Goal: Transaction & Acquisition: Purchase product/service

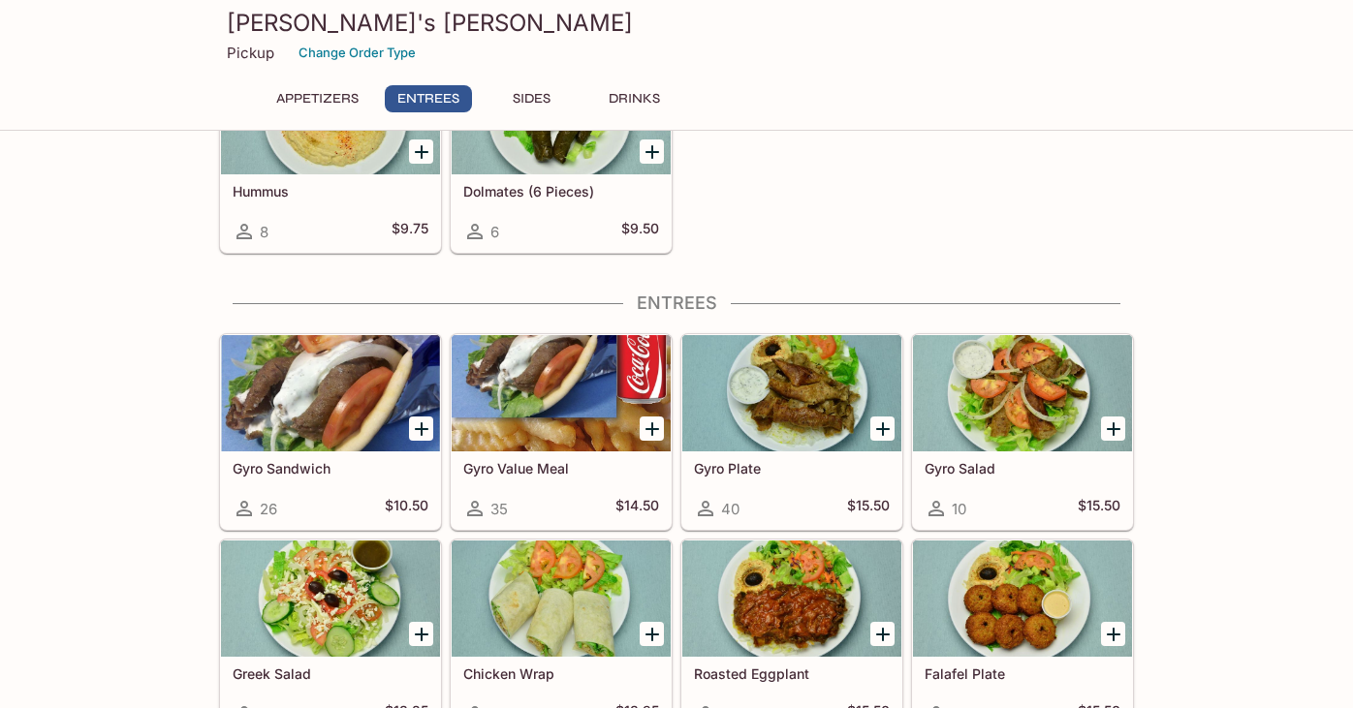
scroll to position [418, 0]
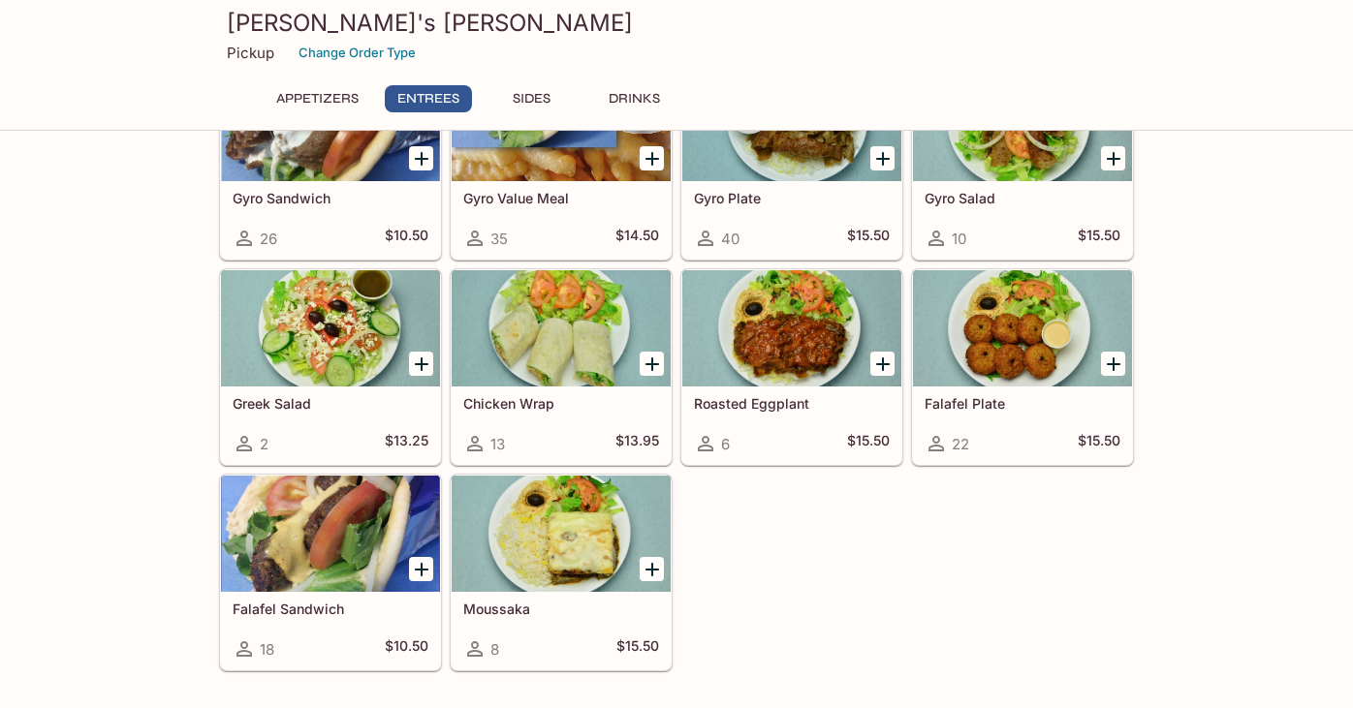
click at [354, 339] on div at bounding box center [330, 328] width 219 height 116
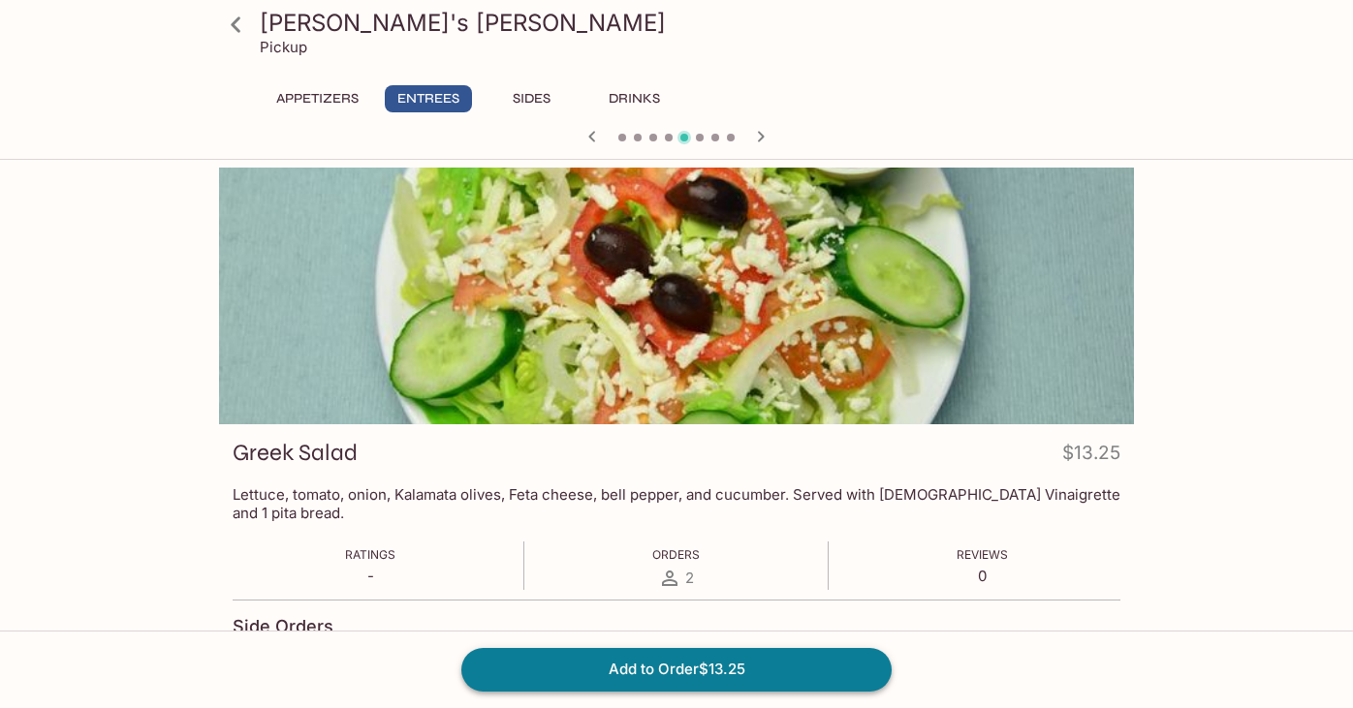
click at [709, 686] on button "Add to Order $13.25" at bounding box center [676, 669] width 430 height 43
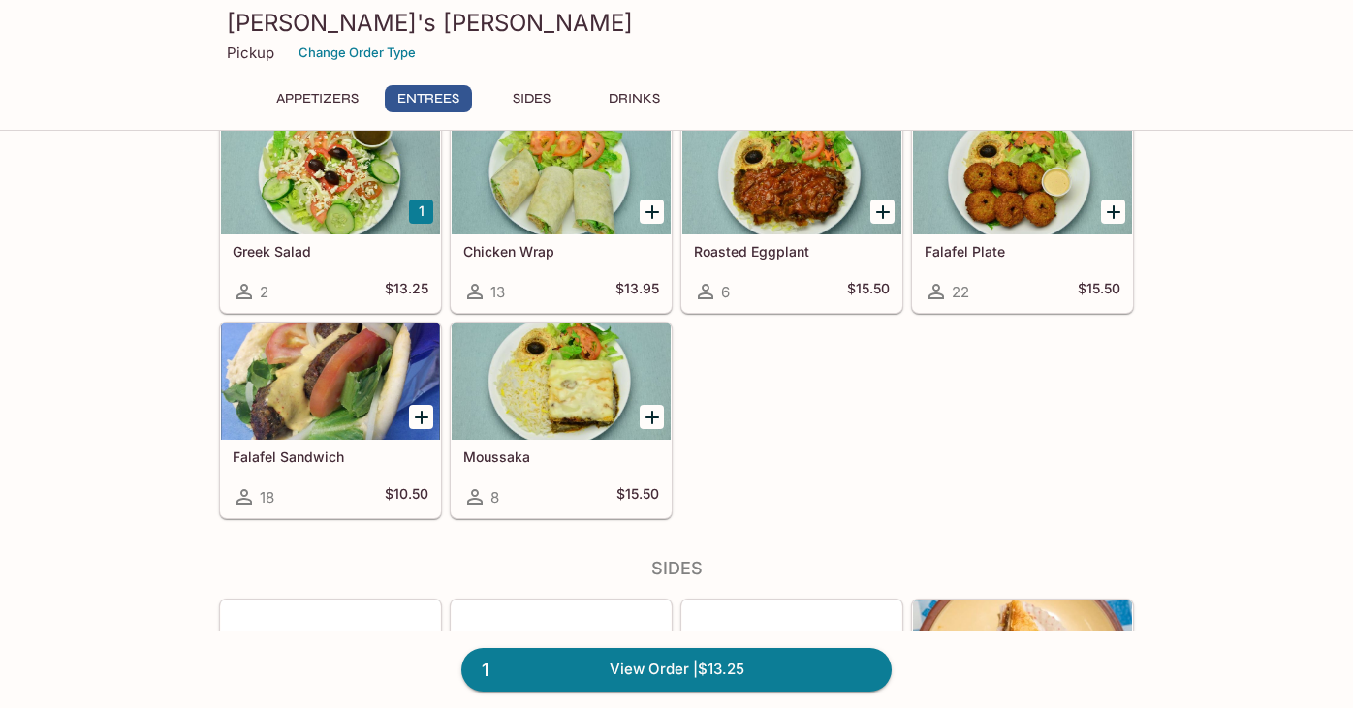
scroll to position [604, 0]
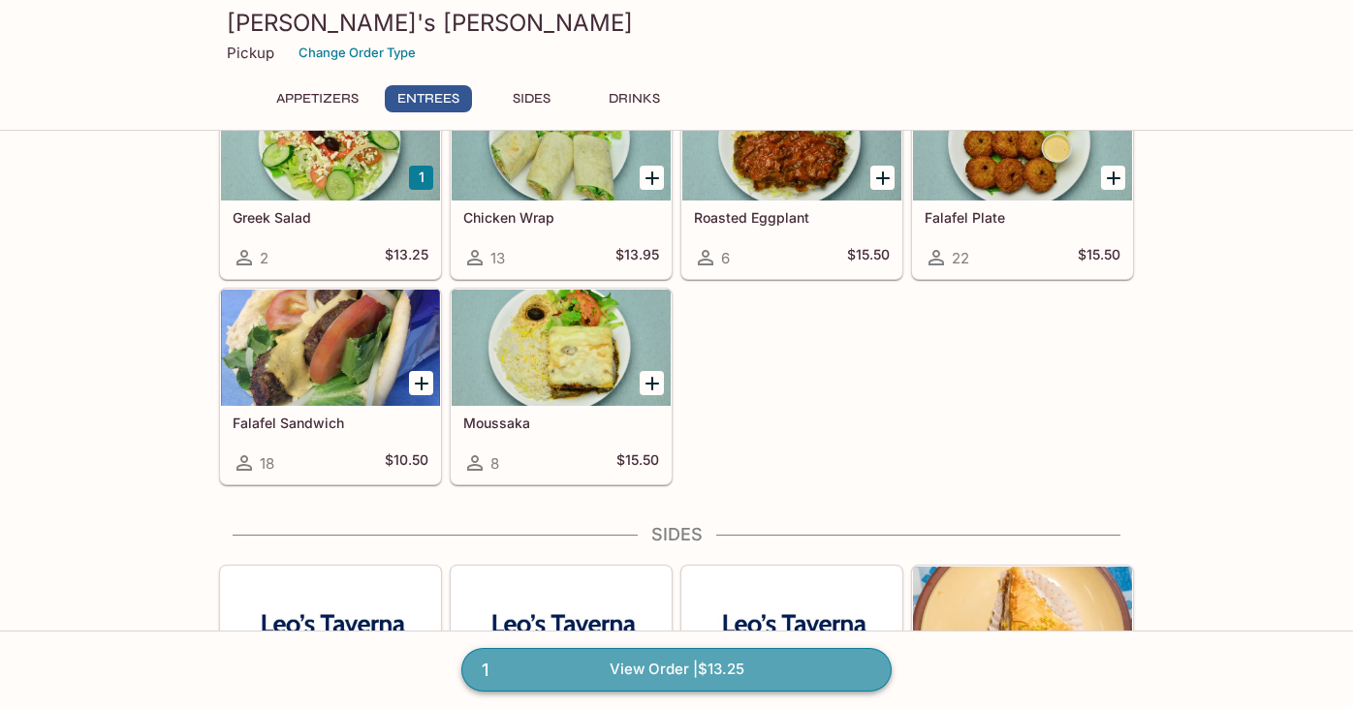
click at [776, 663] on link "1 View Order | $13.25" at bounding box center [676, 669] width 430 height 43
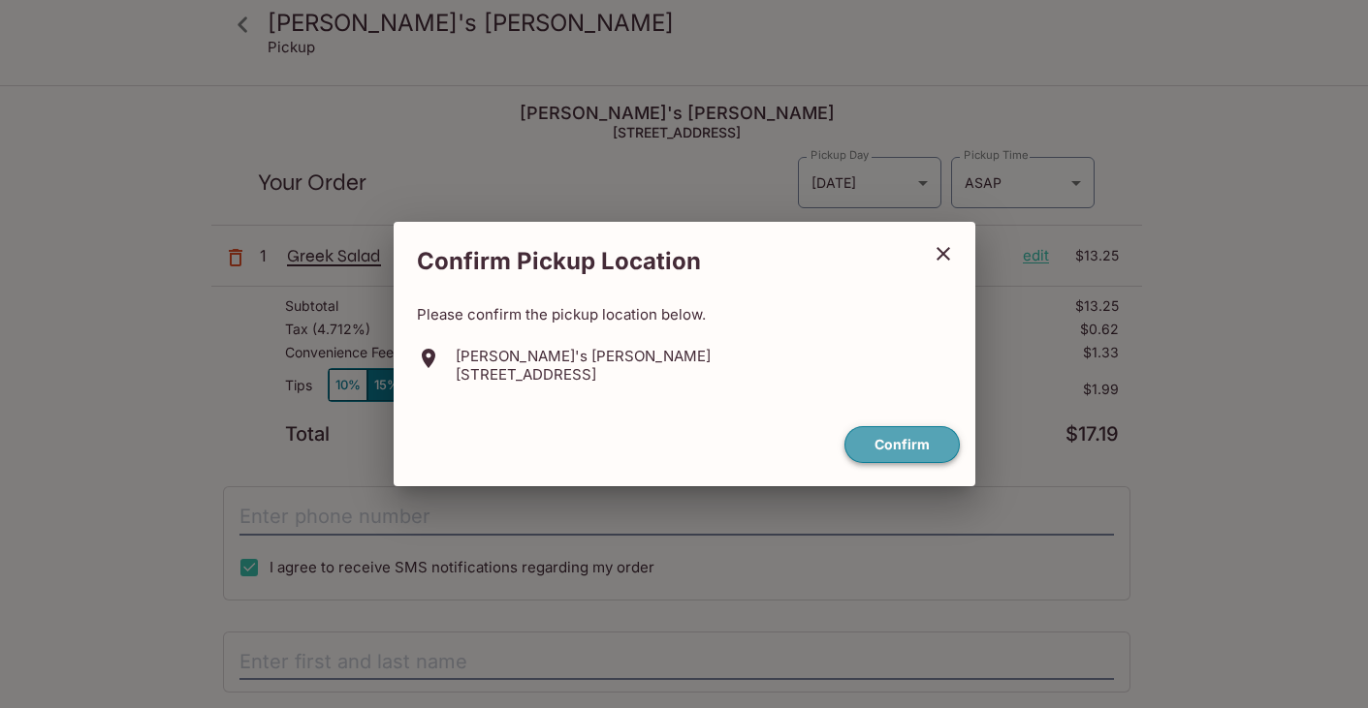
click at [903, 444] on button "Confirm" at bounding box center [901, 445] width 115 height 38
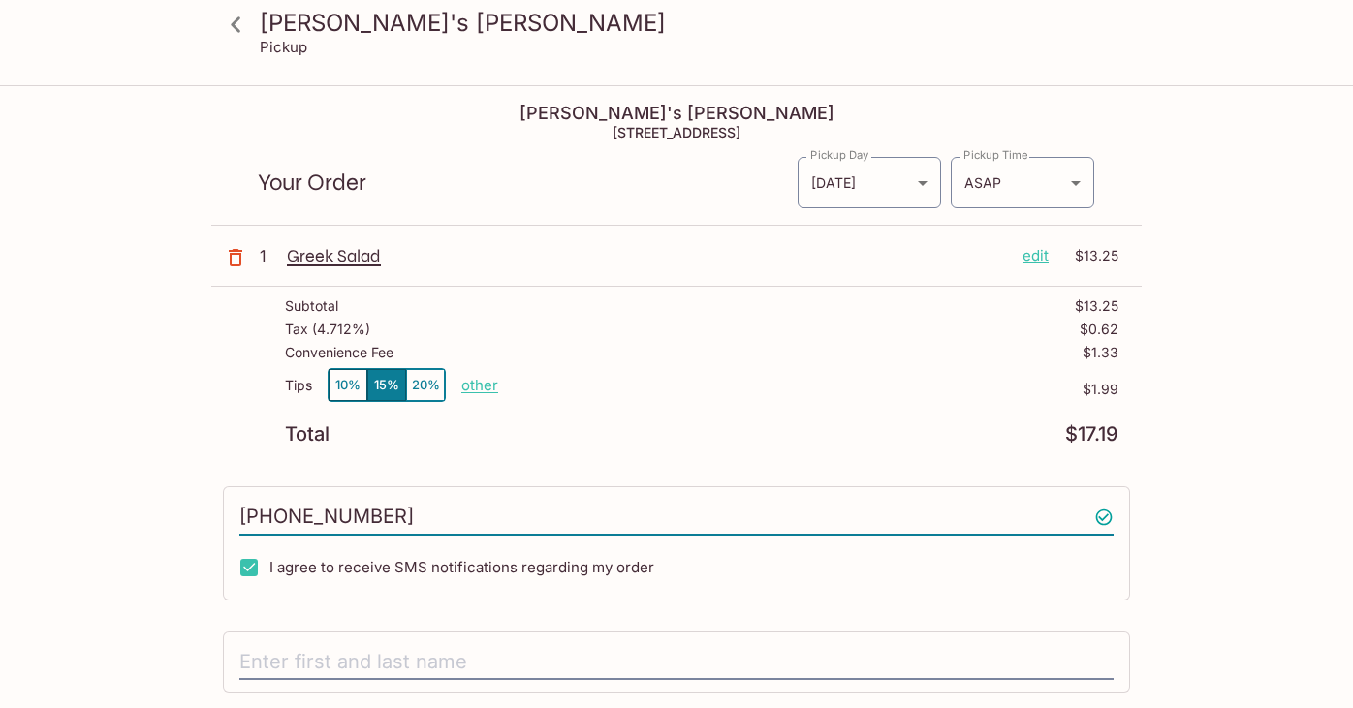
type input "[PHONE_NUMBER]"
click at [357, 380] on button "10%" at bounding box center [348, 385] width 39 height 32
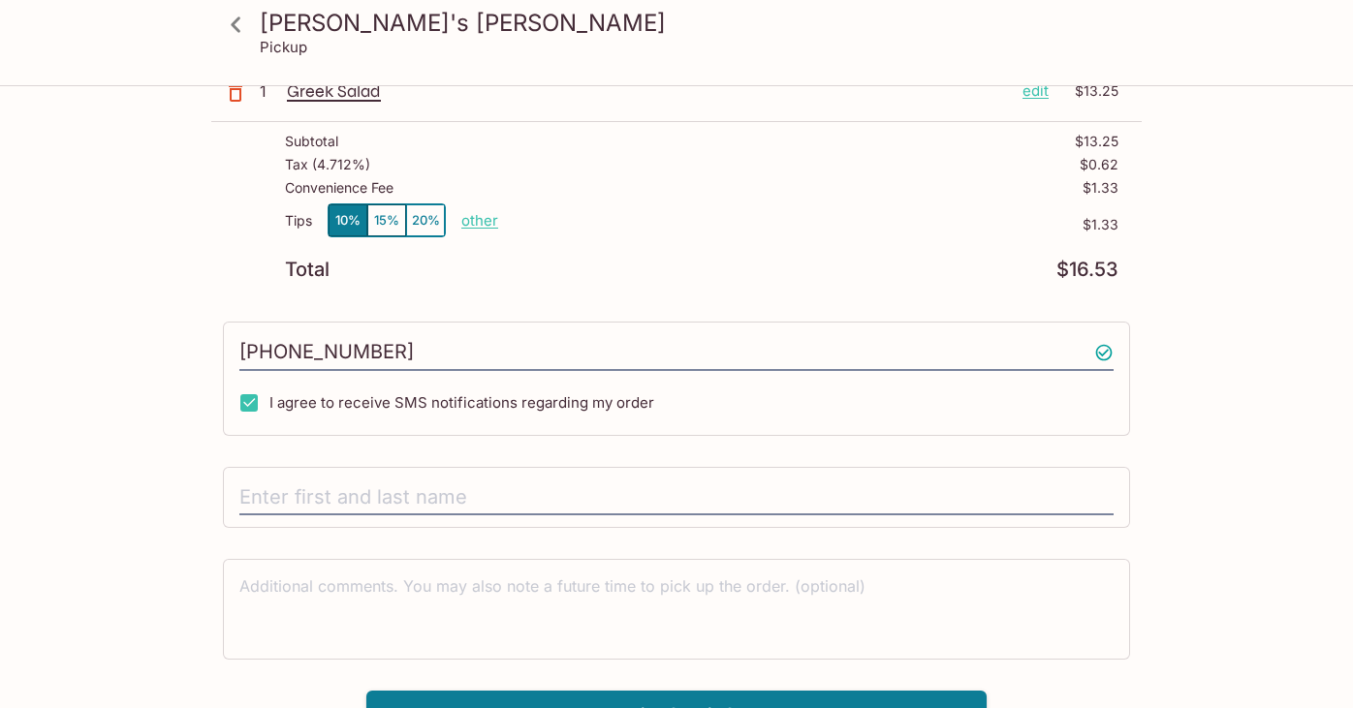
scroll to position [178, 0]
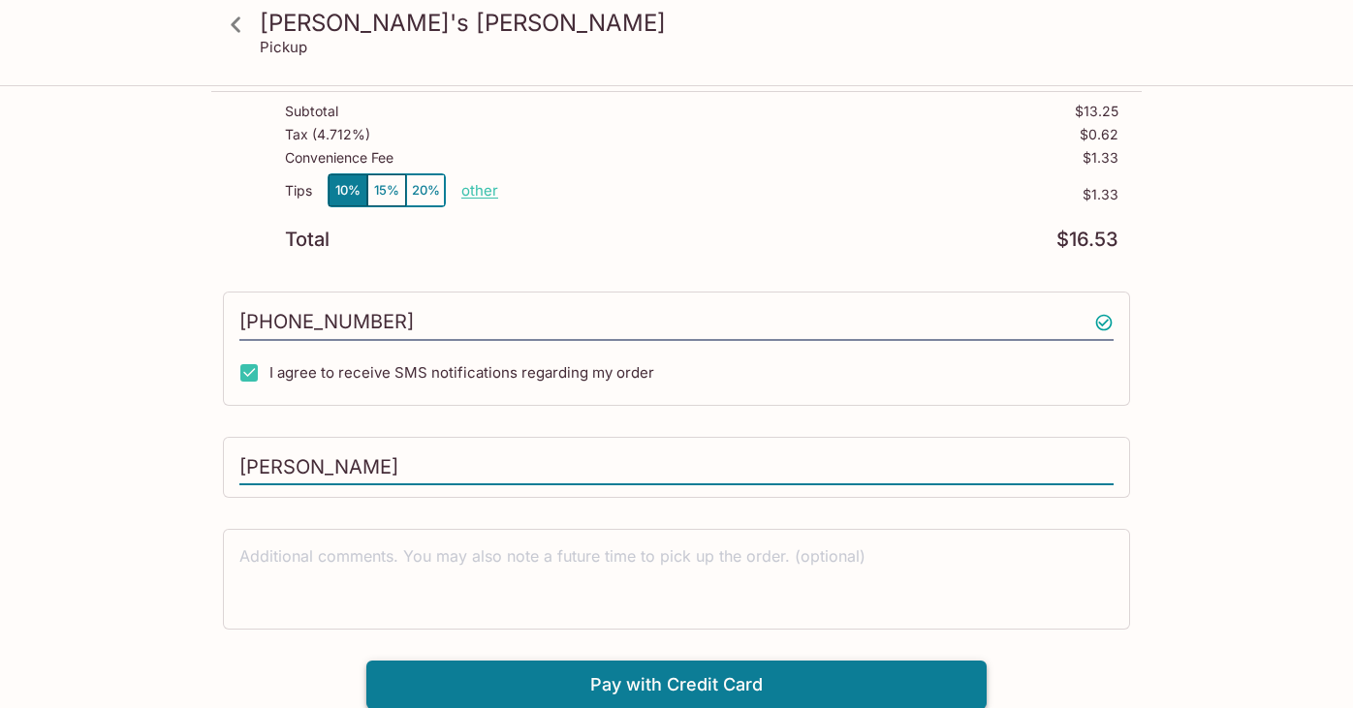
type input "[PERSON_NAME]"
click at [742, 677] on button "Pay with Credit Card" at bounding box center [676, 685] width 620 height 48
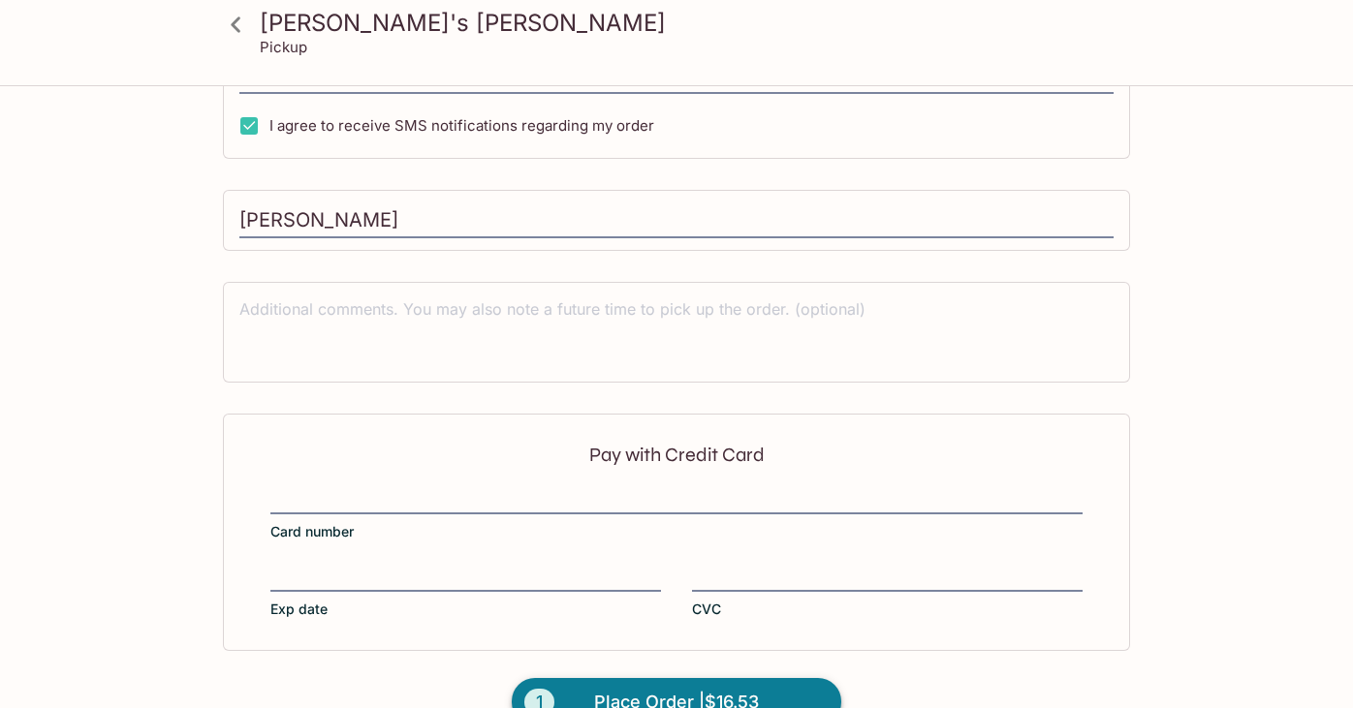
scroll to position [486, 0]
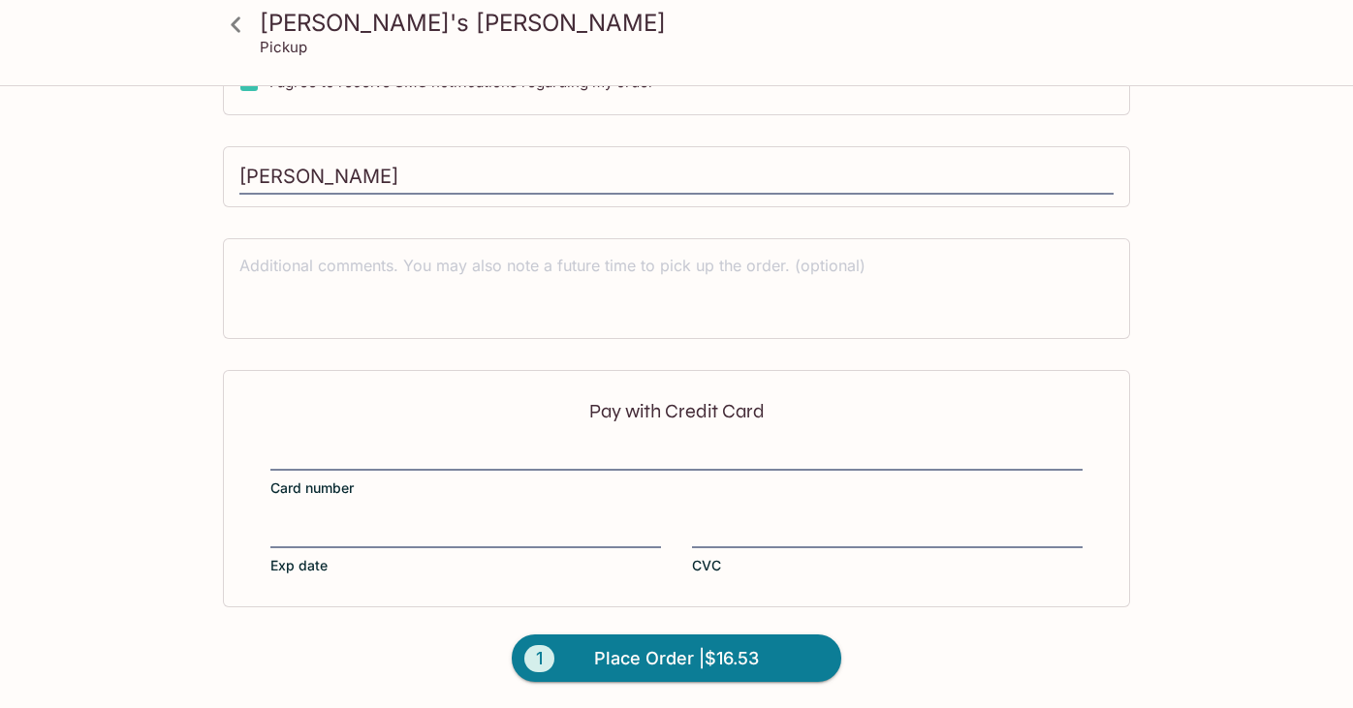
click at [471, 469] on div at bounding box center [676, 457] width 812 height 27
click at [471, 446] on input "Card number" at bounding box center [676, 445] width 812 height 1
click at [425, 549] on label "Exp date" at bounding box center [465, 548] width 391 height 54
click at [425, 523] on input "Exp date" at bounding box center [465, 522] width 391 height 1
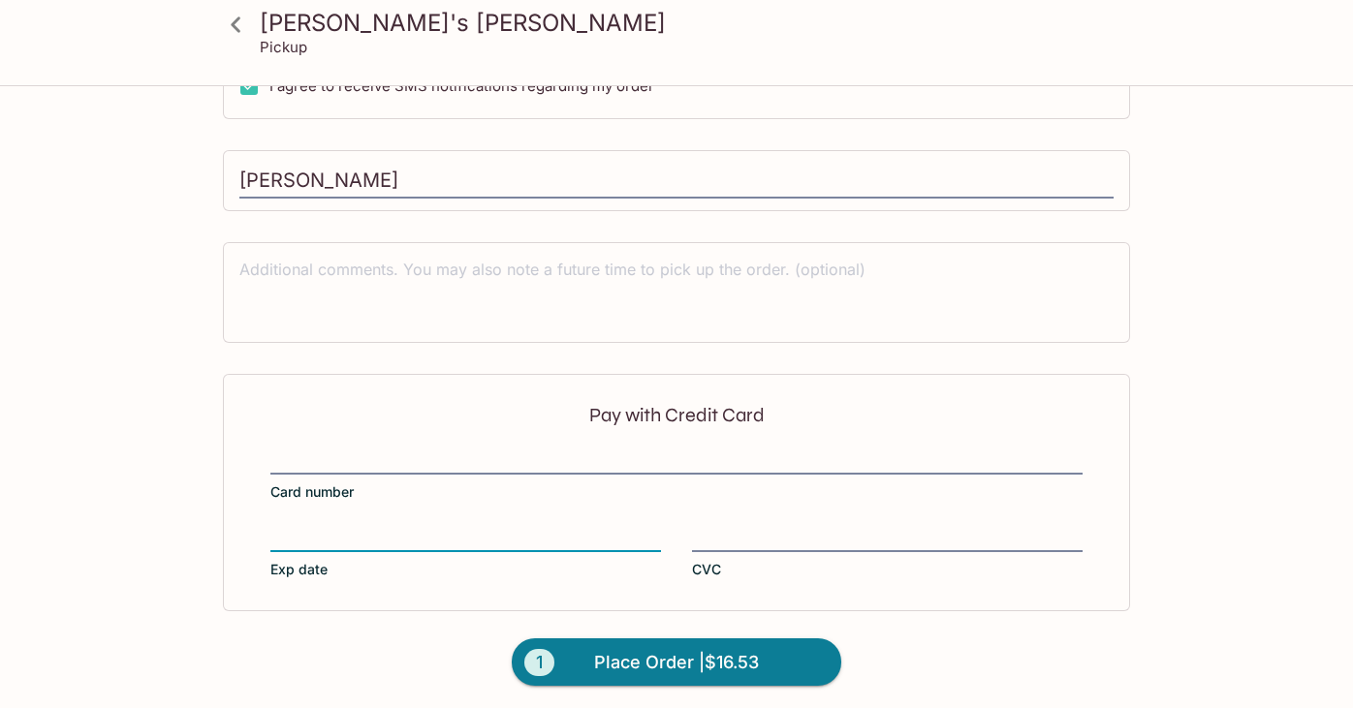
click at [703, 527] on div at bounding box center [887, 537] width 391 height 21
click at [703, 526] on input "CVC" at bounding box center [887, 526] width 391 height 1
click at [677, 666] on span "Place Order | $16.53" at bounding box center [676, 662] width 165 height 31
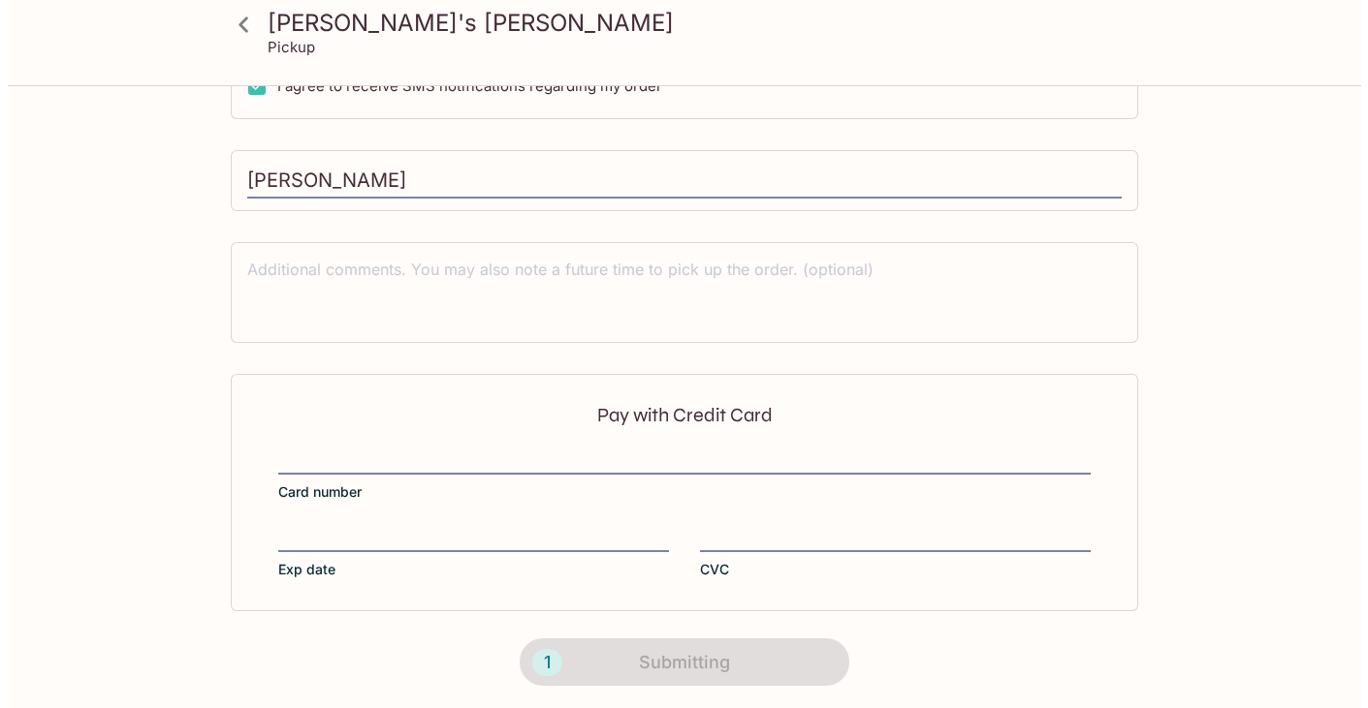
scroll to position [0, 0]
